Goal: Information Seeking & Learning: Compare options

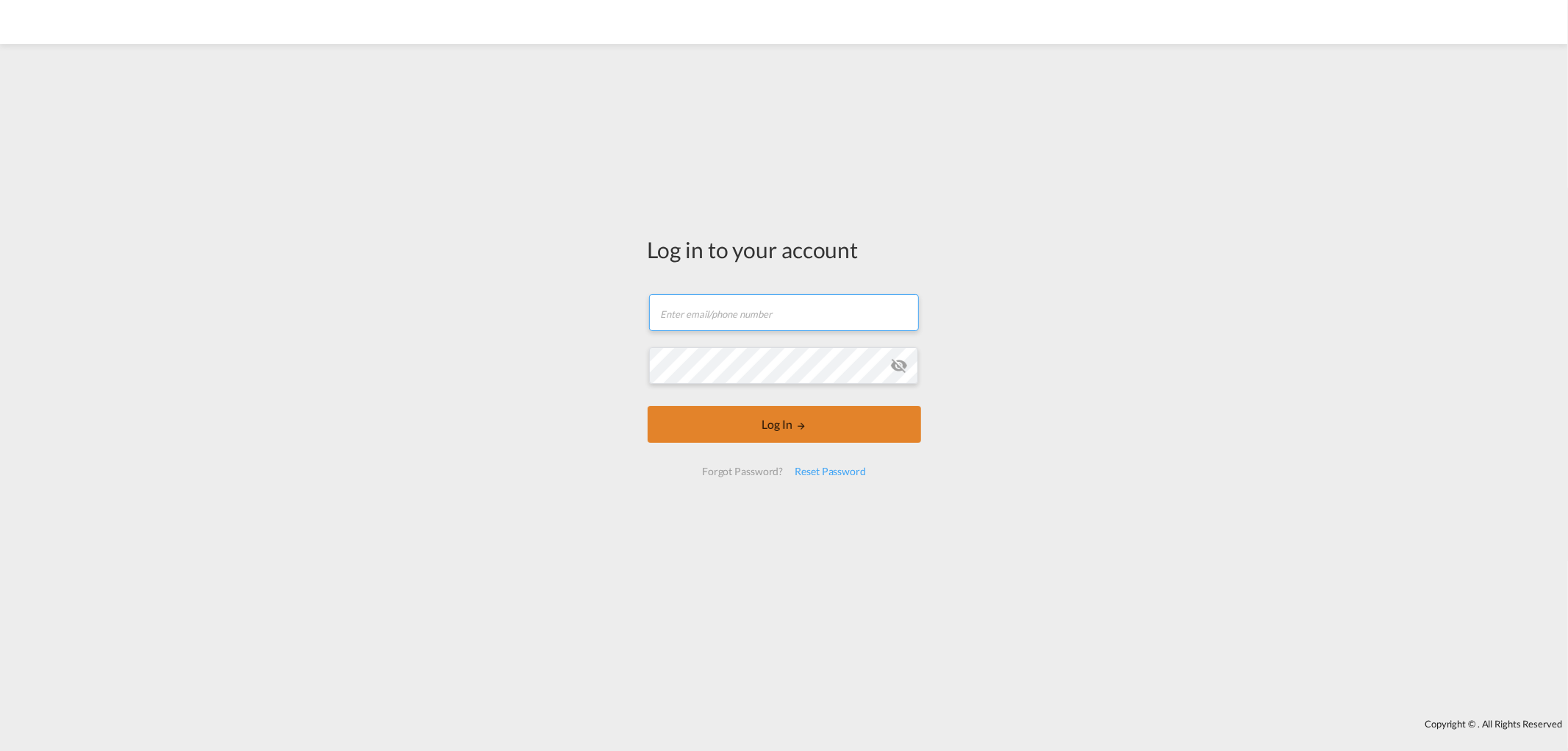
type input "[PERSON_NAME][EMAIL_ADDRESS][DOMAIN_NAME]"
click at [758, 407] on button "Log In" at bounding box center [784, 424] width 273 height 36
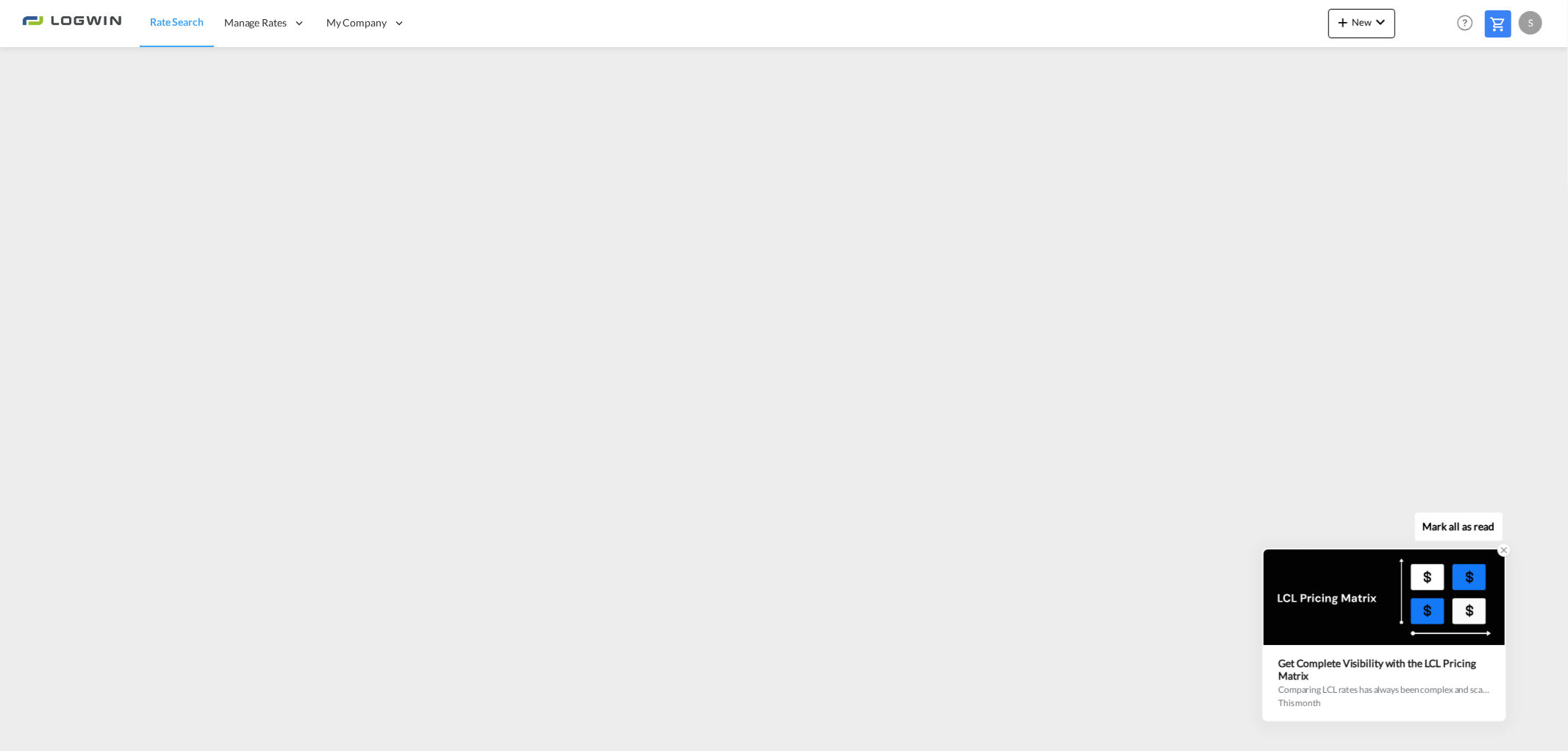
click at [1508, 549] on icon at bounding box center [1504, 550] width 11 height 11
